Goal: Information Seeking & Learning: Stay updated

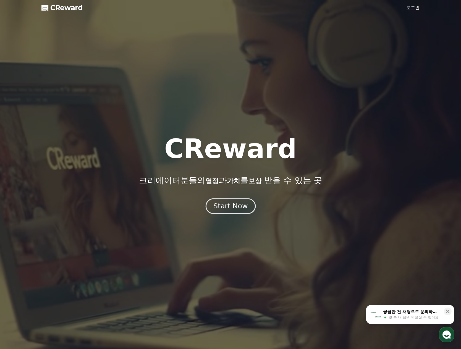
click at [229, 208] on div "Start Now" at bounding box center [230, 206] width 34 height 9
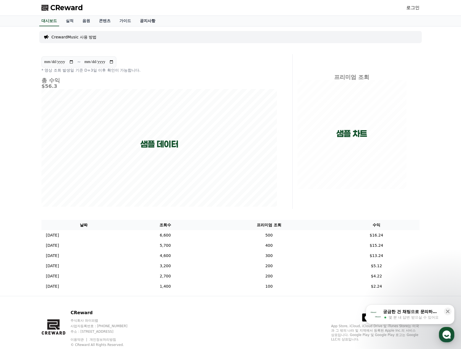
click at [149, 24] on link "공지사항" at bounding box center [147, 21] width 24 height 11
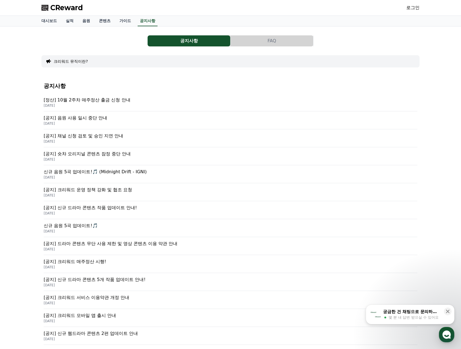
click at [94, 116] on p "[공지] 음원 사용 일시 중단 안내" at bounding box center [231, 118] width 374 height 7
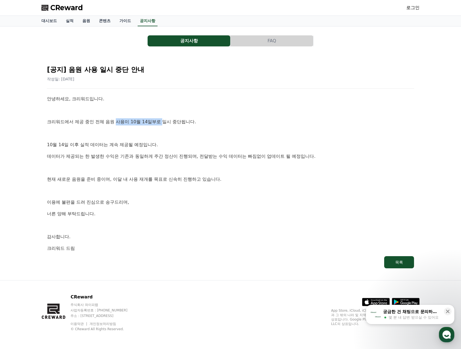
drag, startPoint x: 127, startPoint y: 124, endPoint x: 163, endPoint y: 123, distance: 35.9
click at [163, 123] on p "크리워드에서 제공 중인 전체 음원 사용이 10월 14일부로 일시 중단됩니다." at bounding box center [230, 121] width 367 height 7
click at [154, 131] on p at bounding box center [230, 133] width 367 height 7
drag, startPoint x: 78, startPoint y: 144, endPoint x: 128, endPoint y: 143, distance: 49.5
click at [128, 143] on p "10월 14일 이후 실적 데이터는 계속 제공될 예정입니다." at bounding box center [230, 144] width 367 height 7
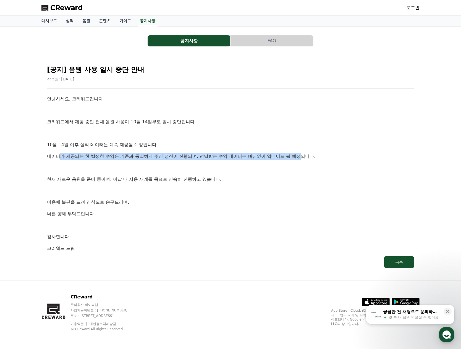
drag, startPoint x: 61, startPoint y: 157, endPoint x: 304, endPoint y: 160, distance: 242.8
click at [304, 160] on p "데이터가 제공되는 한 발생한 수익은 기존과 동일하게 주간 정산이 진행되며, 전달받는 수익 데이터는 빠짐없이 업데이트 될 예정입니다." at bounding box center [230, 156] width 367 height 7
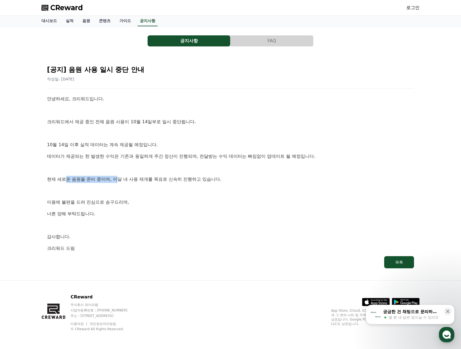
drag, startPoint x: 68, startPoint y: 178, endPoint x: 121, endPoint y: 178, distance: 52.5
click at [121, 178] on p "현재 새로운 음원을 준비 중이며, 이달 내 사용 재개를 목표로 신속히 진행하고 있습니다." at bounding box center [230, 179] width 367 height 7
drag, startPoint x: 114, startPoint y: 180, endPoint x: 109, endPoint y: 182, distance: 5.5
click at [115, 180] on p "현재 새로운 음원을 준비 중이며, 이달 내 사용 재개를 목표로 신속히 진행하고 있습니다." at bounding box center [230, 179] width 367 height 7
drag, startPoint x: 112, startPoint y: 180, endPoint x: 115, endPoint y: 181, distance: 3.2
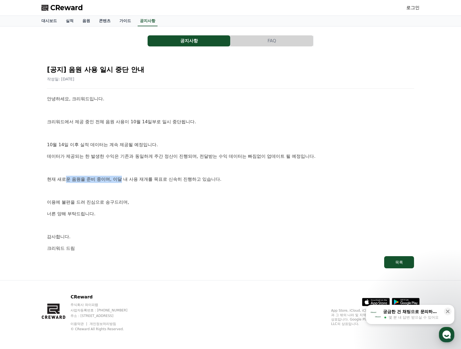
click at [113, 180] on p "현재 새로운 음원을 준비 중이며, 이달 내 사용 재개를 목표로 신속히 진행하고 있습니다." at bounding box center [230, 179] width 367 height 7
click at [135, 179] on p "현재 새로운 음원을 준비 중이며, 이달 내 사용 재개를 목표로 신속히 진행하고 있습니다." at bounding box center [230, 179] width 367 height 7
drag, startPoint x: 115, startPoint y: 179, endPoint x: 221, endPoint y: 181, distance: 105.9
click at [221, 181] on p "현재 새로운 음원을 준비 중이며, 이달 내 사용 재개를 목표로 신속히 진행하고 있습니다." at bounding box center [230, 179] width 367 height 7
click at [195, 195] on div "안녕하세요, 크리워드입니다. 크리워드에서 제공 중인 전체 음원 사용이 10월 14일부로 일시 중단됩니다. [DATE] 이후 실적 데이터는 계속…" at bounding box center [230, 173] width 367 height 156
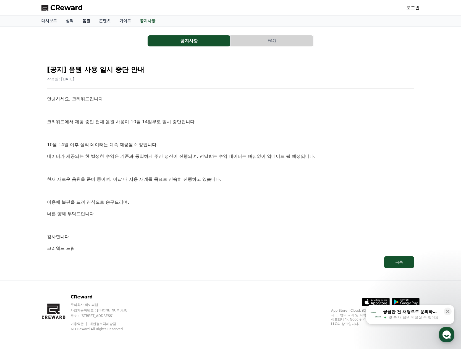
click at [87, 20] on link "음원" at bounding box center [86, 21] width 17 height 11
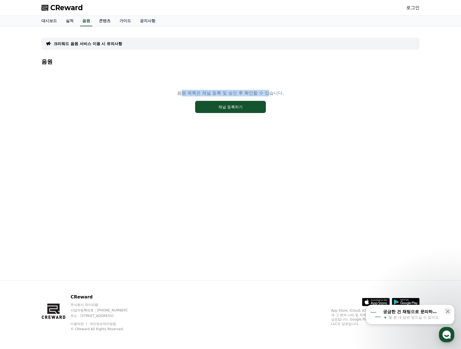
drag, startPoint x: 181, startPoint y: 95, endPoint x: 272, endPoint y: 94, distance: 91.8
click at [272, 94] on p "음원 목록은 채널 등록 및 승인 후 확인할 수 있습니다." at bounding box center [230, 93] width 107 height 7
click at [228, 79] on div "음원 목록은 채널 등록 및 승인 후 확인할 수 있습니다. 채널 등록하기" at bounding box center [230, 101] width 378 height 69
click at [147, 21] on link "공지사항" at bounding box center [147, 21] width 24 height 11
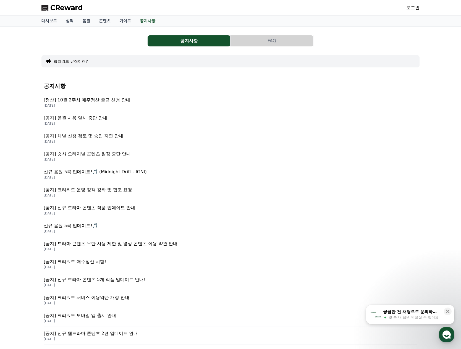
click at [69, 173] on p "신규 음원 5곡 업데이트!🎵 (Midnight Drift - IGNI)" at bounding box center [231, 172] width 374 height 7
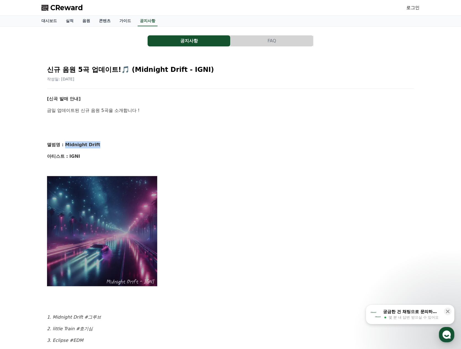
drag, startPoint x: 97, startPoint y: 146, endPoint x: 88, endPoint y: 126, distance: 22.2
click at [65, 143] on p "앨범명 : Midnight Drift" at bounding box center [230, 144] width 367 height 7
copy strong "Midnight Drift"
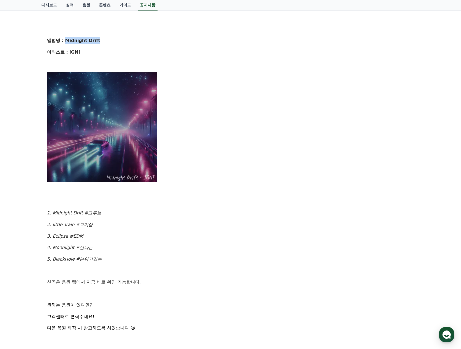
scroll to position [221, 0]
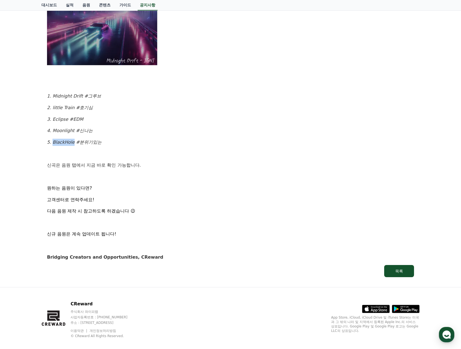
drag, startPoint x: 52, startPoint y: 142, endPoint x: 71, endPoint y: 142, distance: 19.1
click at [71, 142] on em "5. BlackHole #분위기있는" at bounding box center [74, 142] width 55 height 5
click at [141, 132] on p "4. Moonlight #신나는" at bounding box center [230, 130] width 367 height 7
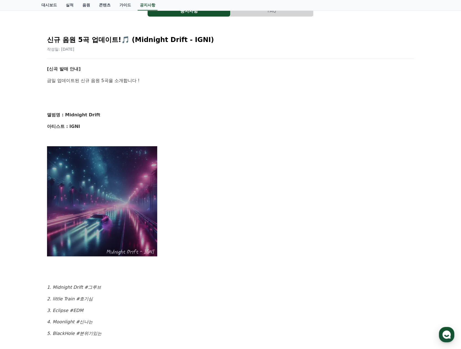
scroll to position [0, 0]
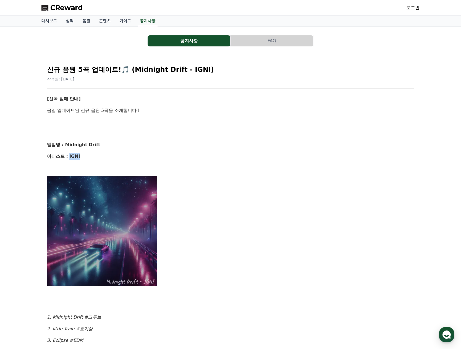
drag, startPoint x: 83, startPoint y: 157, endPoint x: 69, endPoint y: 157, distance: 13.8
click at [69, 157] on p "아티스트 : IGNI" at bounding box center [230, 156] width 367 height 7
copy strong "IGNI"
click at [361, 192] on p at bounding box center [230, 231] width 367 height 111
drag, startPoint x: 344, startPoint y: 180, endPoint x: 334, endPoint y: 170, distance: 14.5
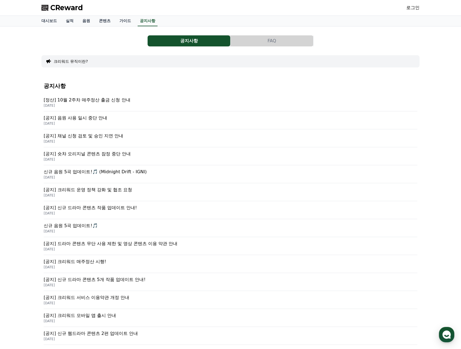
click at [158, 79] on div "공지사항 [정산] 10월 2주차 매주정산 출금 신청 안내 [DATE] [공지] 음원 사용 일시 중단 안내 [DATE] [공지] 채널 신청 검토…" at bounding box center [231, 232] width 374 height 307
click at [114, 154] on p "[공지] 숏챠 오리지널 콘텐츠 잠정 중단 안내" at bounding box center [231, 154] width 374 height 7
drag, startPoint x: 92, startPoint y: 111, endPoint x: 108, endPoint y: 107, distance: 16.8
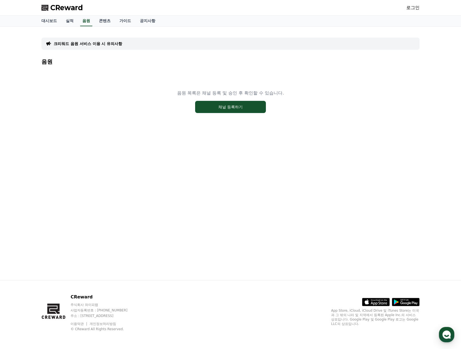
click at [138, 306] on p "주식회사 와이피랩" at bounding box center [104, 305] width 67 height 4
